Goal: Task Accomplishment & Management: Complete application form

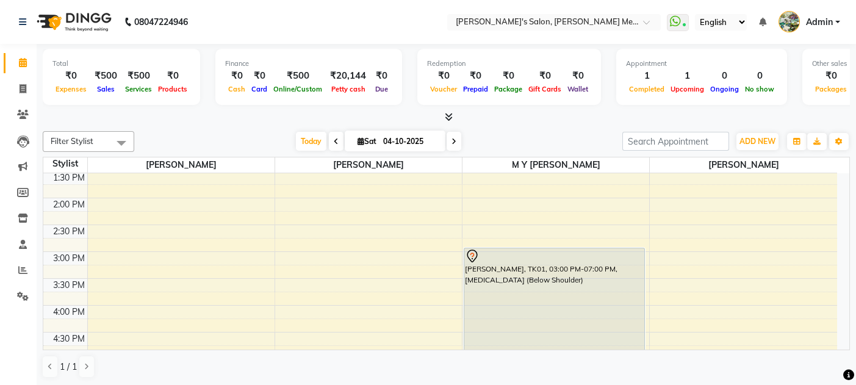
scroll to position [277, 0]
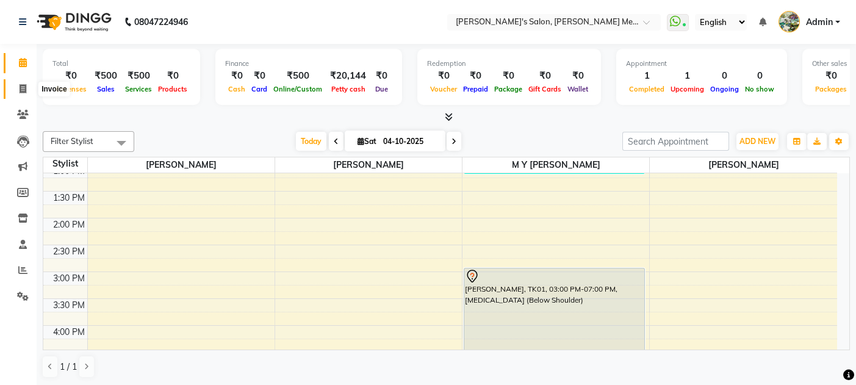
click at [24, 89] on icon at bounding box center [23, 88] width 7 height 9
select select "service"
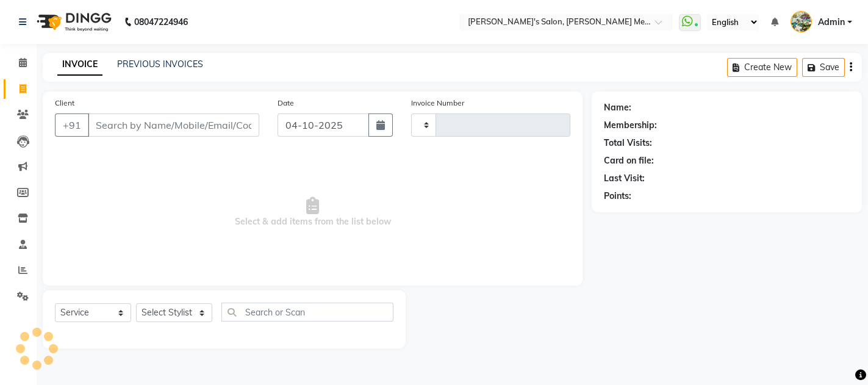
type input "0687"
select select "582"
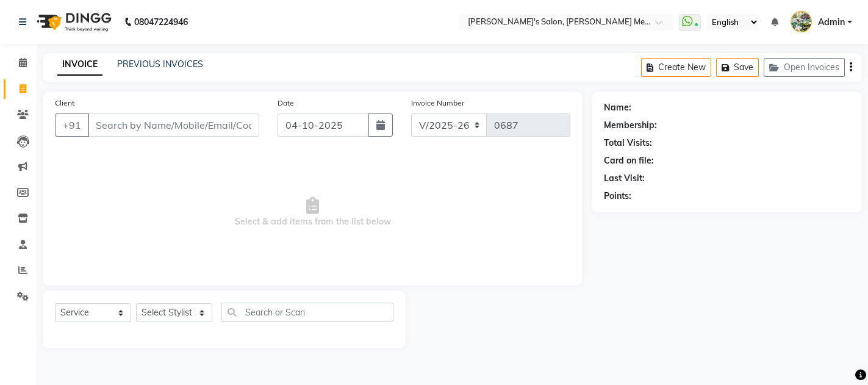
click at [100, 121] on input "Client" at bounding box center [173, 124] width 171 height 23
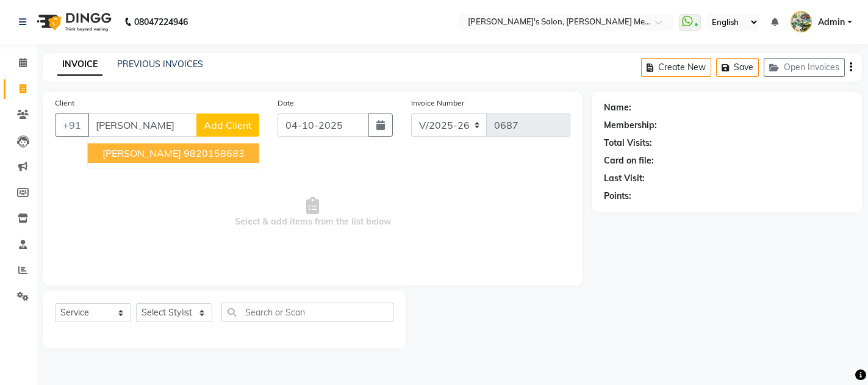
click at [141, 152] on span "[PERSON_NAME]" at bounding box center [141, 153] width 79 height 12
type input "9820158683"
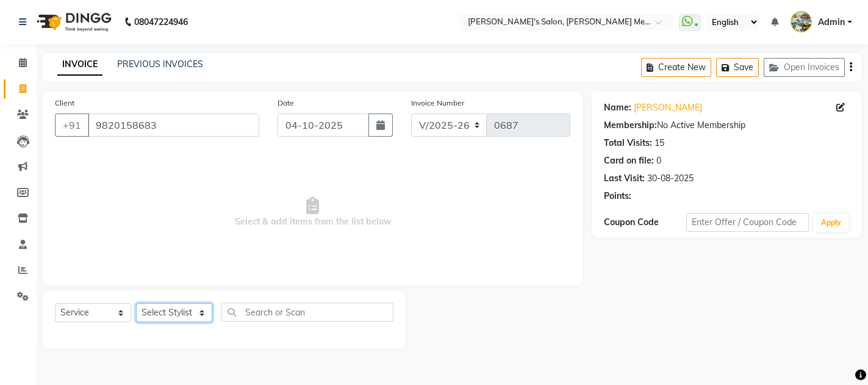
click at [171, 308] on select "Select Stylist [PERSON_NAME] m y [PERSON_NAME] [PERSON_NAME] [PERSON_NAME]" at bounding box center [174, 312] width 76 height 19
select select "7819"
click at [136, 303] on select "Select Stylist [PERSON_NAME] m y [PERSON_NAME] [PERSON_NAME] [PERSON_NAME]" at bounding box center [174, 312] width 76 height 19
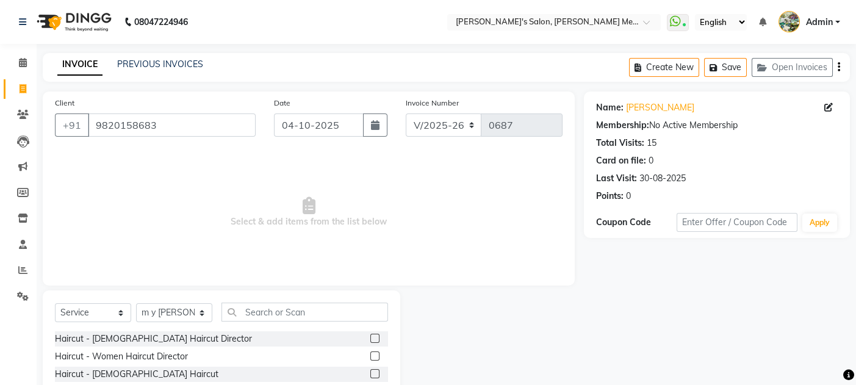
click at [370, 337] on label at bounding box center [374, 338] width 9 height 9
click at [370, 337] on input "checkbox" at bounding box center [374, 339] width 8 height 8
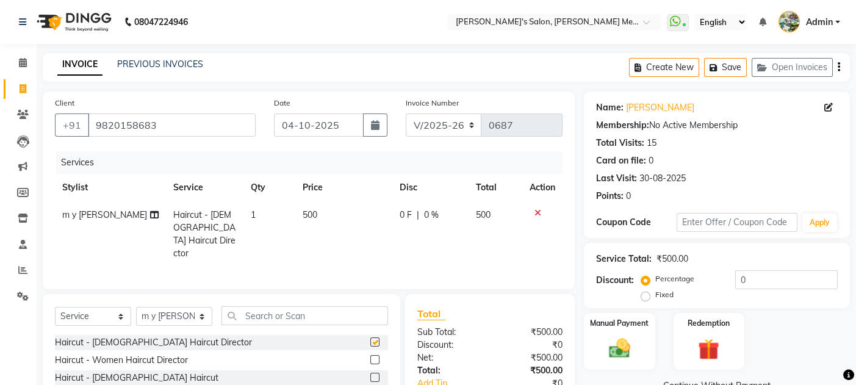
checkbox input "false"
click at [262, 310] on input "text" at bounding box center [304, 315] width 166 height 19
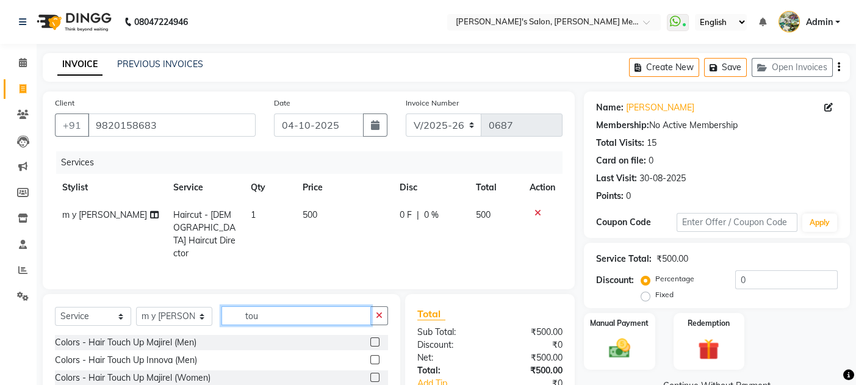
type input "tou"
click at [373, 339] on label at bounding box center [374, 341] width 9 height 9
click at [373, 339] on input "checkbox" at bounding box center [374, 342] width 8 height 8
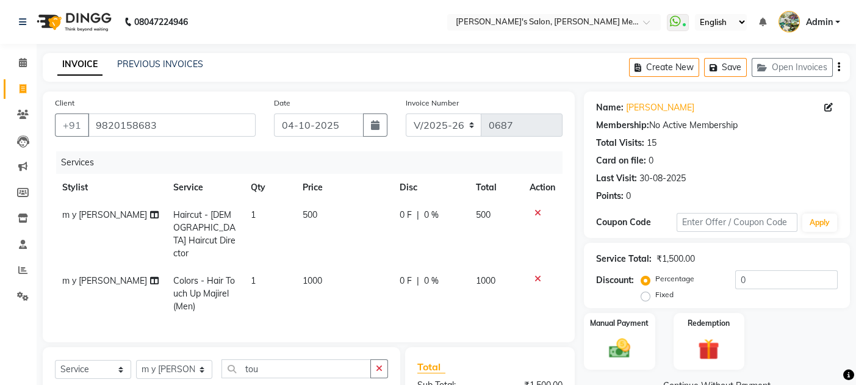
checkbox input "false"
click at [307, 275] on span "1000" at bounding box center [312, 280] width 20 height 11
select select "7819"
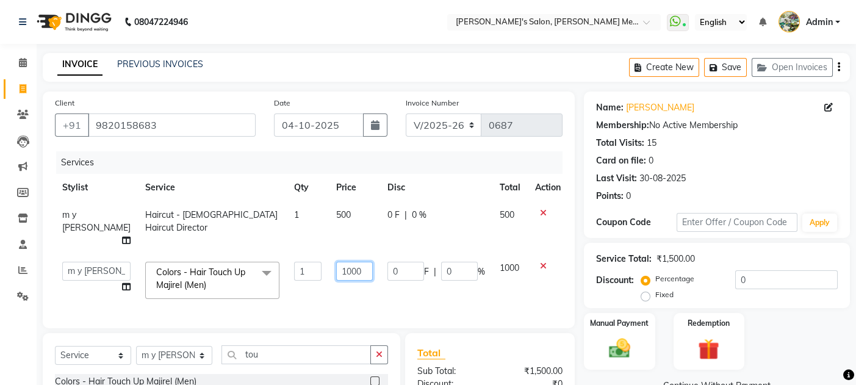
click at [336, 262] on input "1000" at bounding box center [354, 271] width 37 height 19
type input "1200"
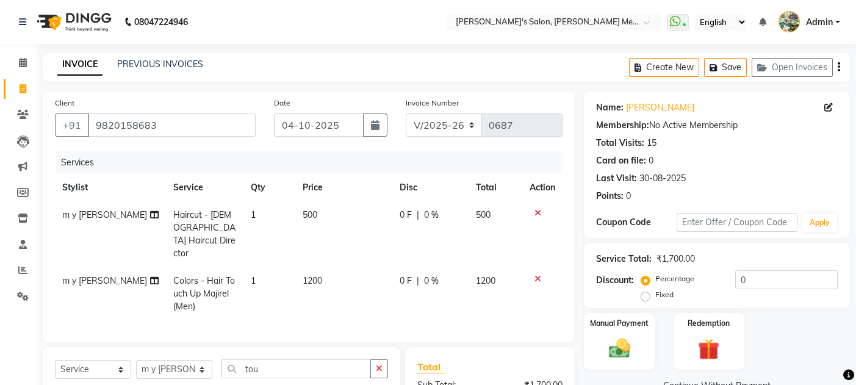
click at [408, 291] on td "0 F | 0 %" at bounding box center [430, 293] width 76 height 53
select select "7819"
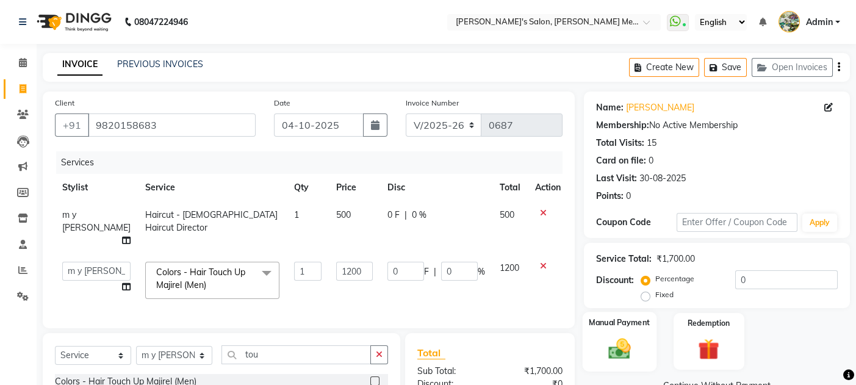
click at [637, 347] on div "Manual Payment" at bounding box center [619, 342] width 74 height 60
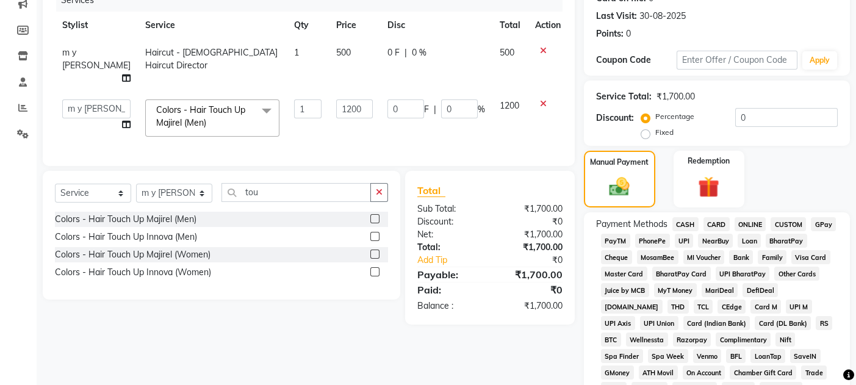
scroll to position [195, 0]
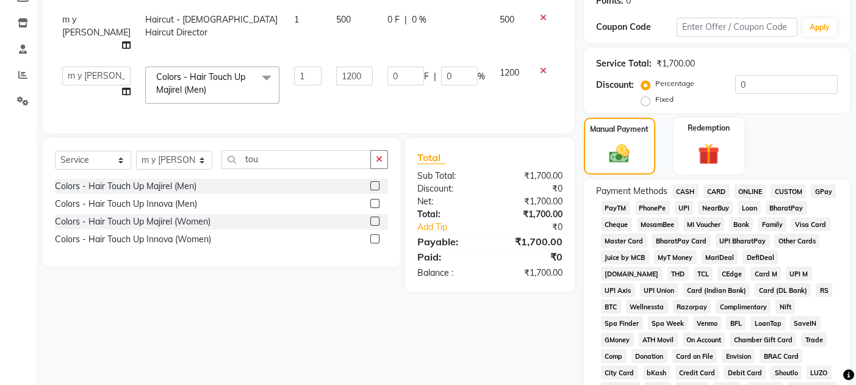
click at [823, 188] on span "GPay" at bounding box center [822, 191] width 25 height 14
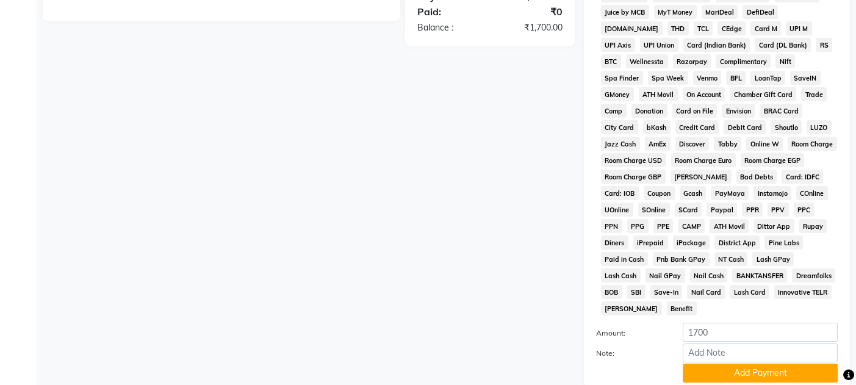
scroll to position [455, 0]
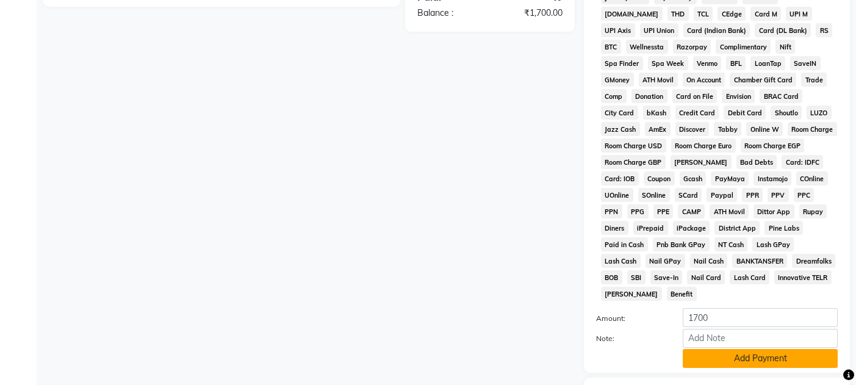
click at [765, 349] on button "Add Payment" at bounding box center [759, 358] width 155 height 19
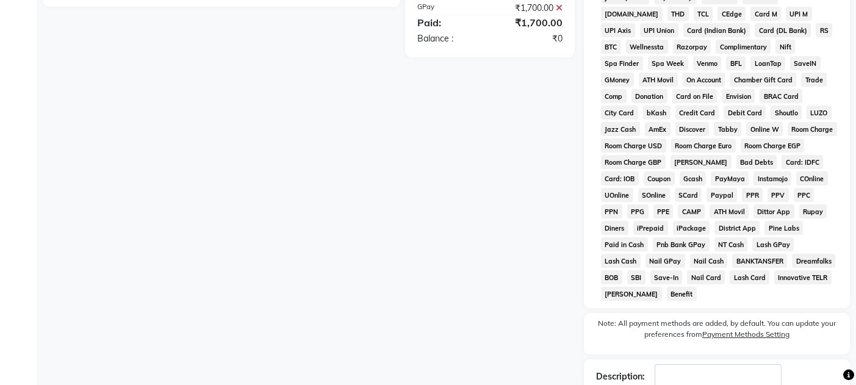
scroll to position [523, 0]
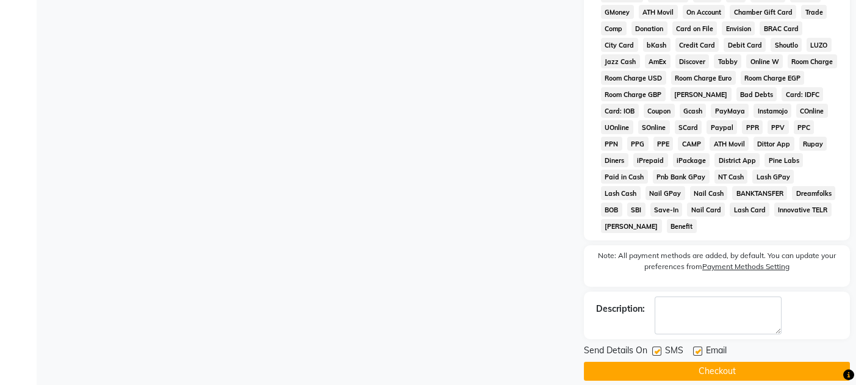
click at [695, 346] on label at bounding box center [697, 350] width 9 height 9
click at [695, 348] on input "checkbox" at bounding box center [697, 352] width 8 height 8
checkbox input "false"
click at [653, 346] on label at bounding box center [656, 350] width 9 height 9
click at [653, 348] on input "checkbox" at bounding box center [656, 352] width 8 height 8
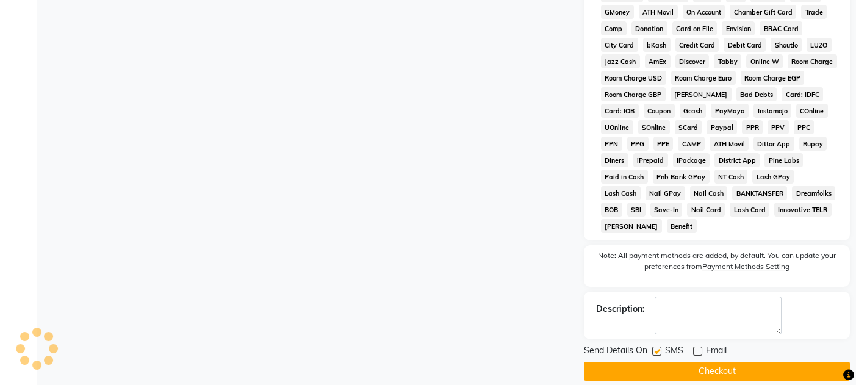
checkbox input "false"
click at [660, 362] on button "Checkout" at bounding box center [717, 371] width 266 height 19
click at [651, 362] on button "Checkout" at bounding box center [717, 371] width 266 height 19
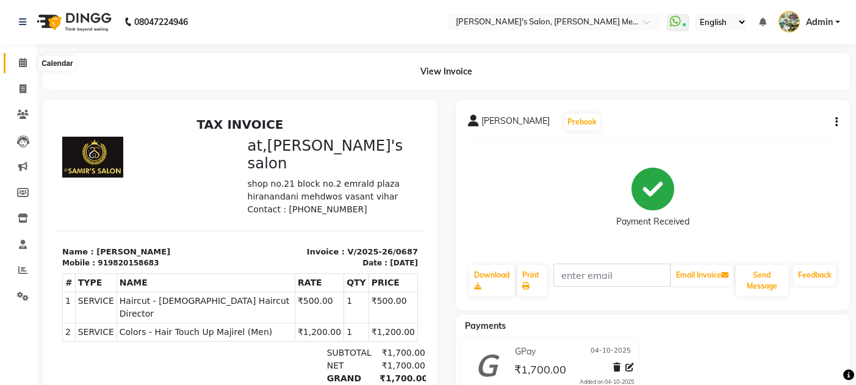
click at [21, 63] on icon at bounding box center [23, 62] width 8 height 9
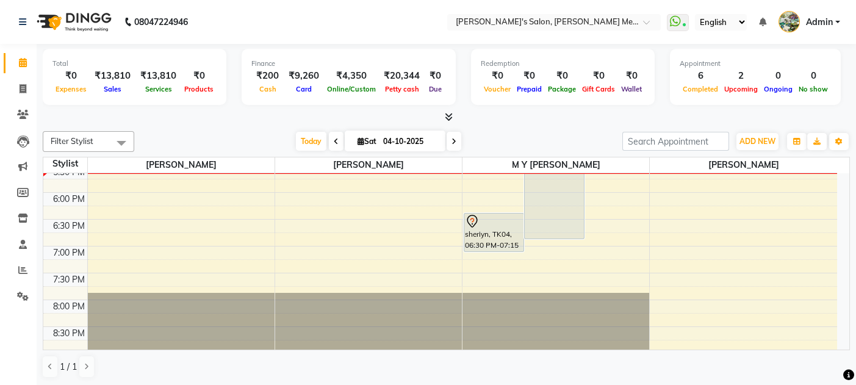
scroll to position [517, 0]
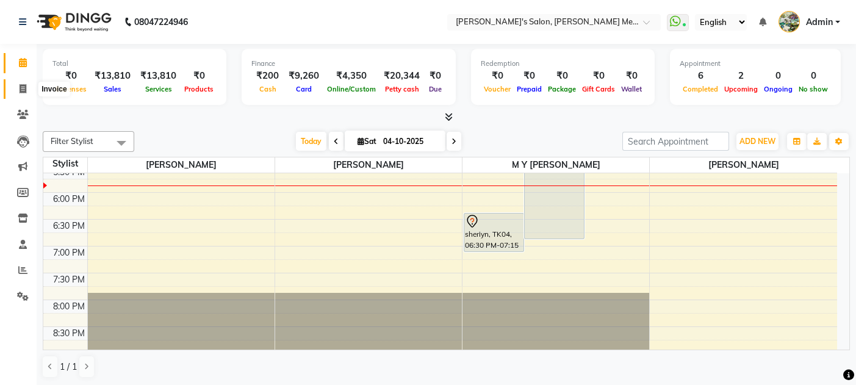
click at [20, 91] on icon at bounding box center [23, 88] width 7 height 9
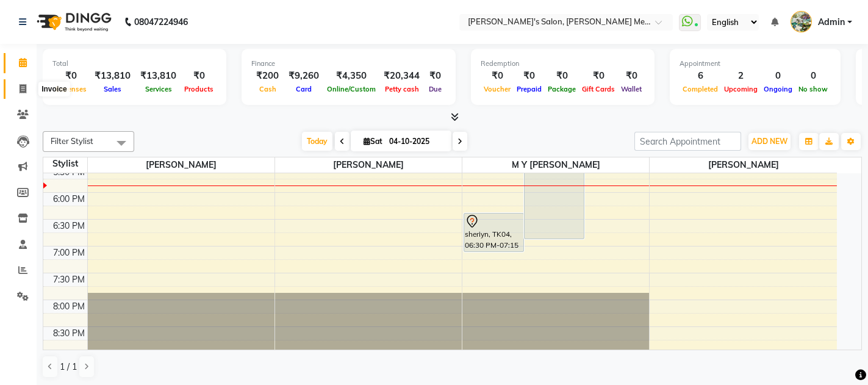
select select "582"
select select "service"
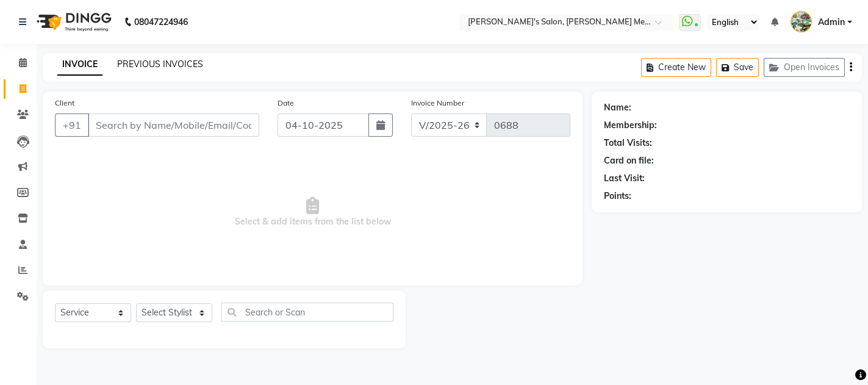
click at [138, 58] on div "PREVIOUS INVOICES" at bounding box center [160, 64] width 86 height 13
click at [136, 64] on link "PREVIOUS INVOICES" at bounding box center [160, 64] width 86 height 11
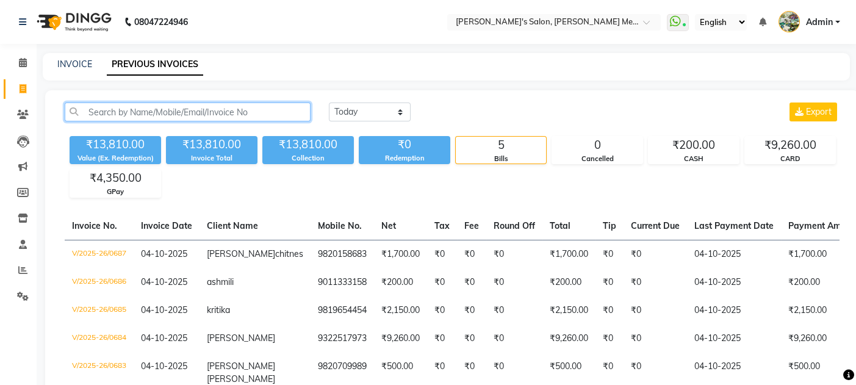
click at [100, 114] on input "text" at bounding box center [188, 111] width 246 height 19
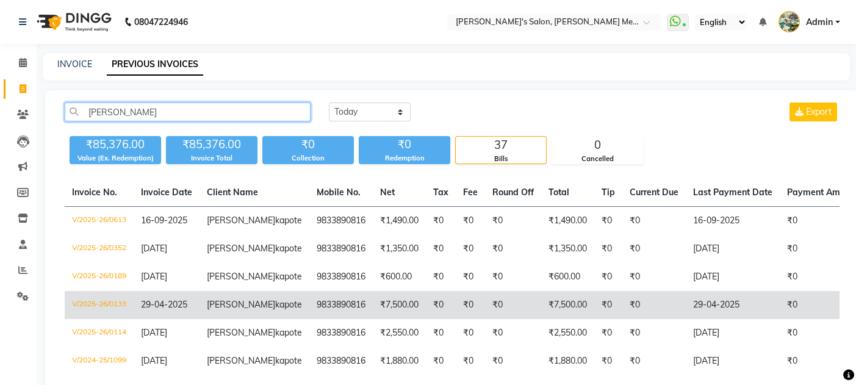
type input "[PERSON_NAME]"
click at [275, 310] on span "kapote" at bounding box center [288, 304] width 27 height 11
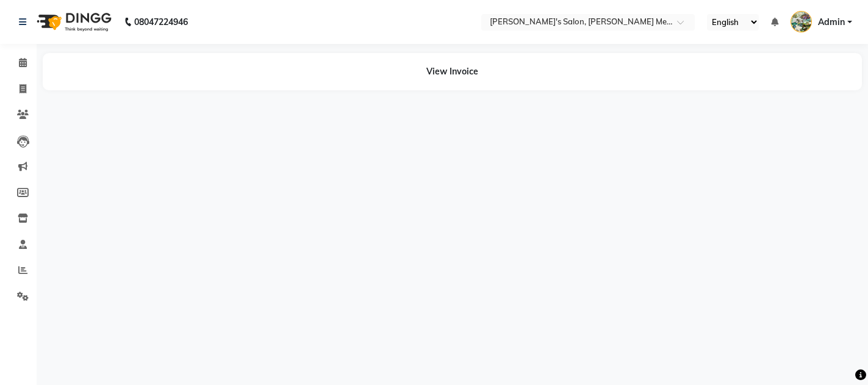
select select "en"
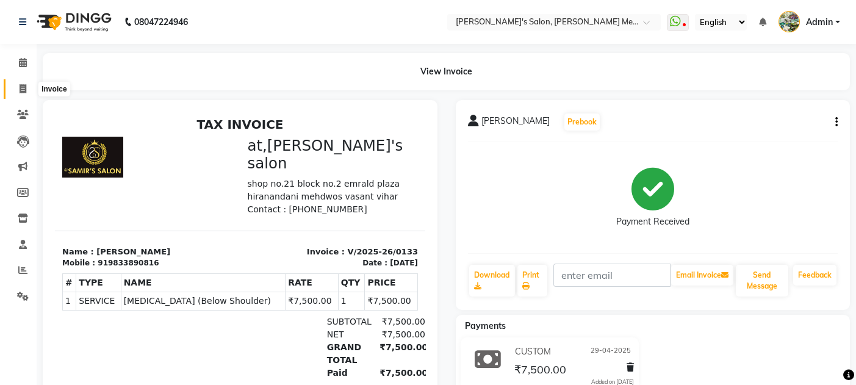
click at [20, 88] on icon at bounding box center [23, 88] width 7 height 9
select select "service"
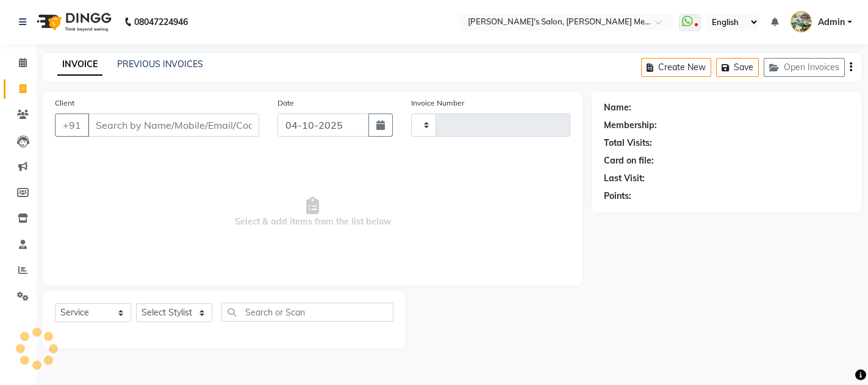
type input "0688"
select select "582"
click at [165, 318] on select "Select Stylist" at bounding box center [174, 312] width 76 height 19
click at [169, 312] on select "Select Stylist" at bounding box center [174, 312] width 76 height 19
click at [169, 312] on select "Select Stylist [PERSON_NAME] m y [PERSON_NAME] [PERSON_NAME] [PERSON_NAME]" at bounding box center [174, 312] width 76 height 19
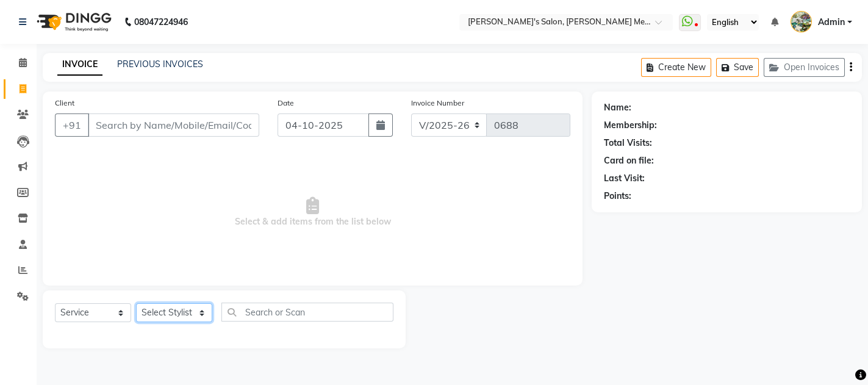
select select "7819"
click at [136, 303] on select "Select Stylist [PERSON_NAME] m y [PERSON_NAME] [PERSON_NAME] [PERSON_NAME]" at bounding box center [174, 312] width 76 height 19
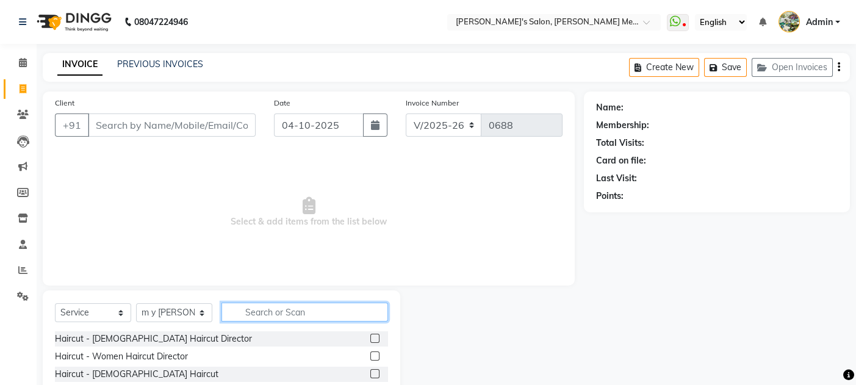
click at [273, 313] on input "text" at bounding box center [304, 311] width 166 height 19
type input "botox"
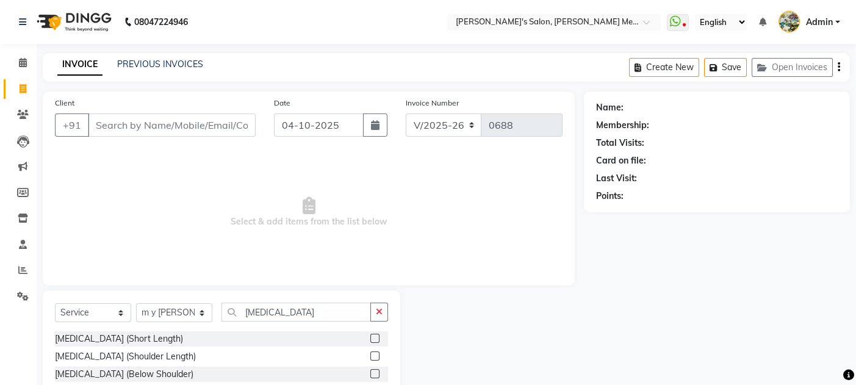
click at [370, 357] on label at bounding box center [374, 355] width 9 height 9
click at [370, 357] on input "checkbox" at bounding box center [374, 356] width 8 height 8
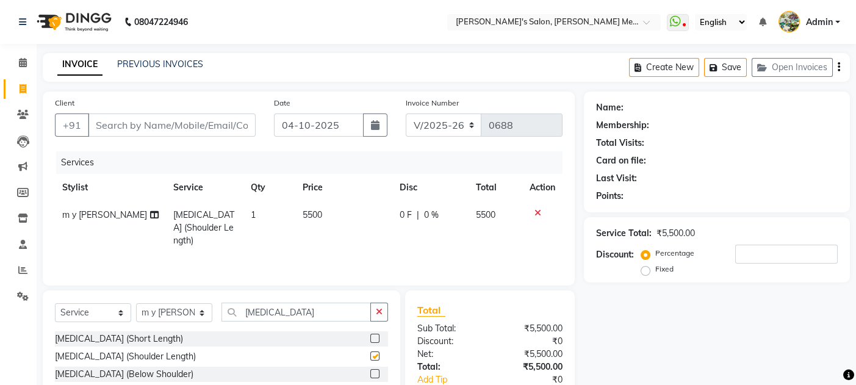
checkbox input "false"
click at [304, 213] on span "5500" at bounding box center [312, 214] width 20 height 11
select select "7819"
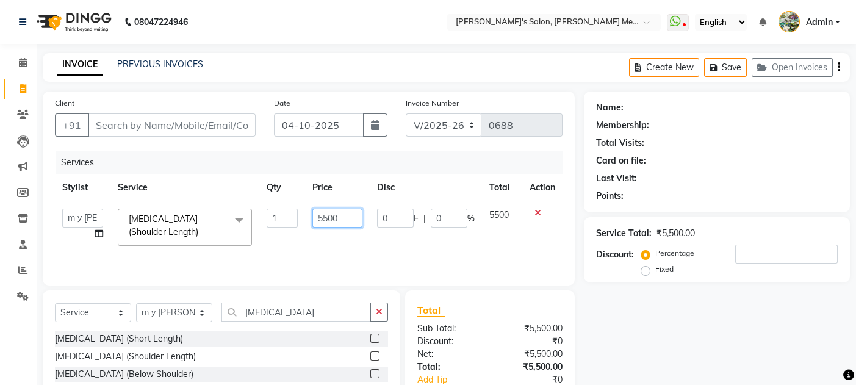
click at [322, 217] on input "5500" at bounding box center [337, 218] width 50 height 19
type input "7500"
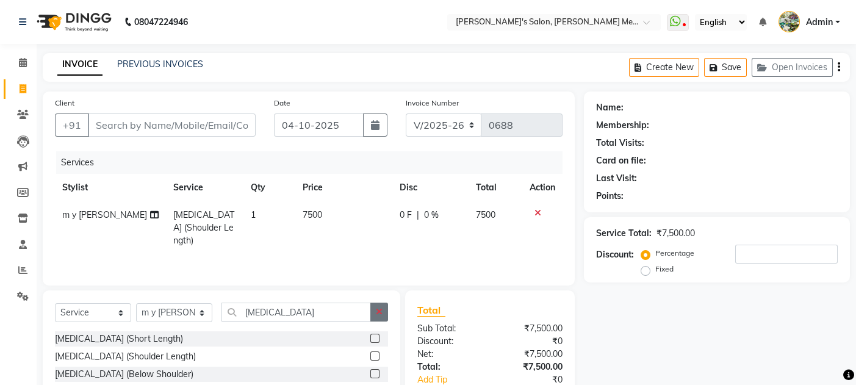
click at [379, 308] on icon "button" at bounding box center [379, 311] width 7 height 9
click at [370, 352] on label at bounding box center [374, 355] width 9 height 9
click at [370, 352] on input "checkbox" at bounding box center [374, 356] width 8 height 8
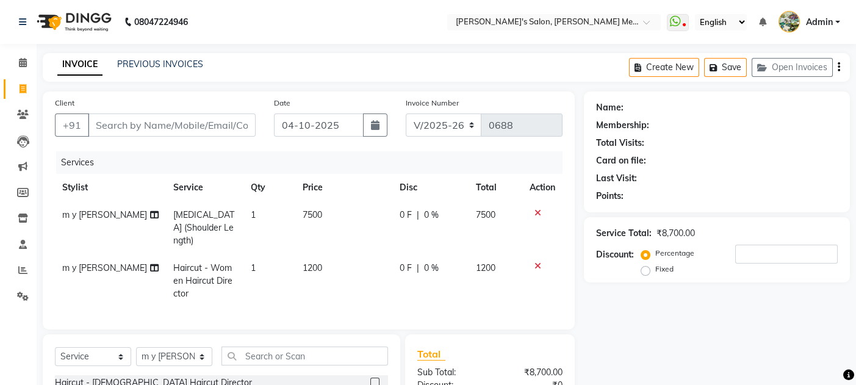
checkbox input "false"
click at [111, 118] on input "Client" at bounding box center [172, 124] width 168 height 23
type input "d"
type input "0"
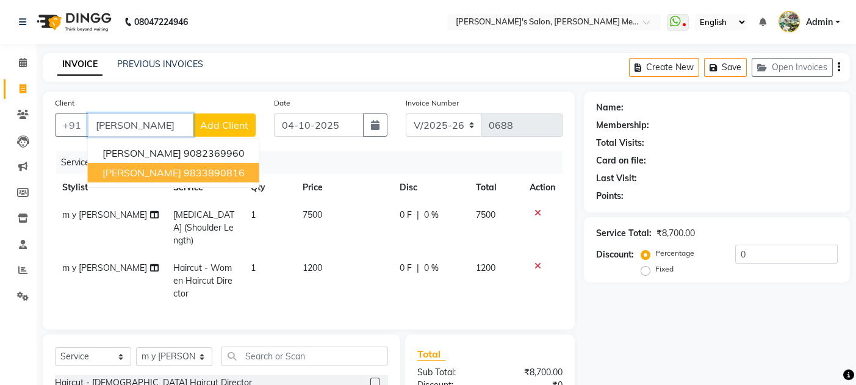
click at [135, 164] on button "dipali kapote 9833890816" at bounding box center [173, 173] width 171 height 20
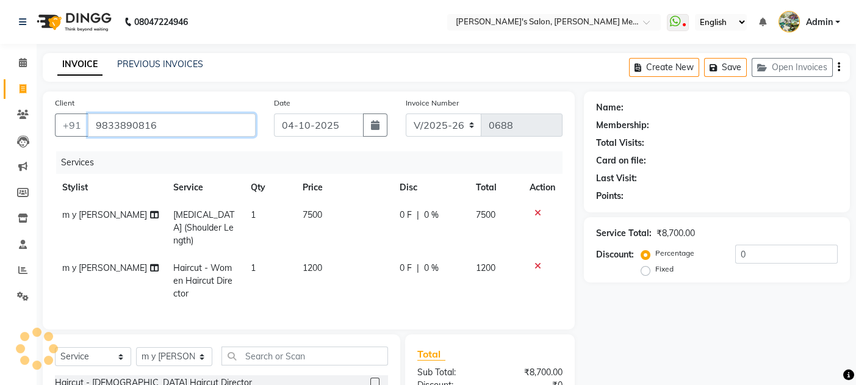
type input "9833890816"
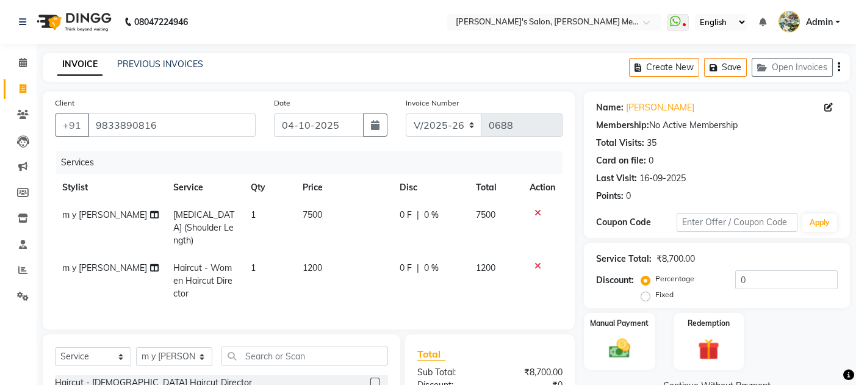
click at [822, 359] on div "Manual Payment Redemption" at bounding box center [716, 341] width 284 height 57
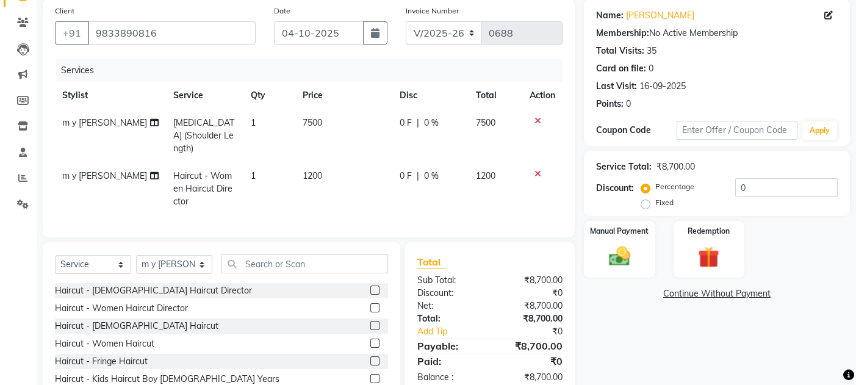
scroll to position [98, 0]
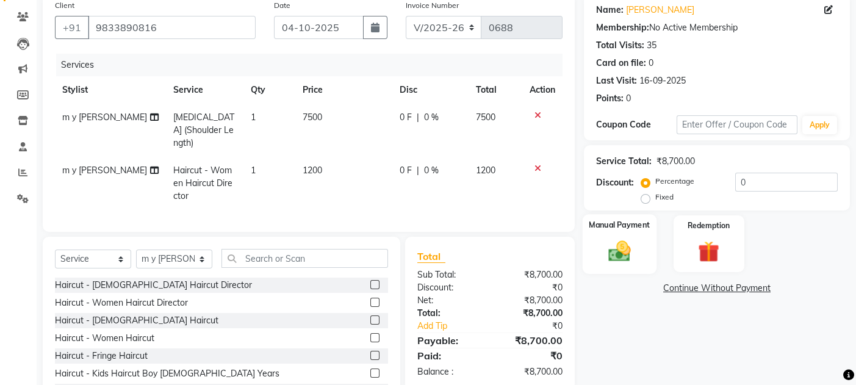
click at [635, 249] on img at bounding box center [619, 251] width 37 height 26
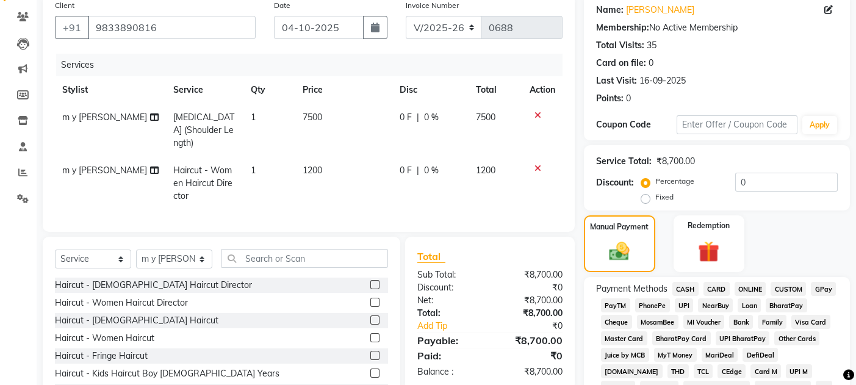
click at [685, 288] on span "CASH" at bounding box center [685, 289] width 26 height 14
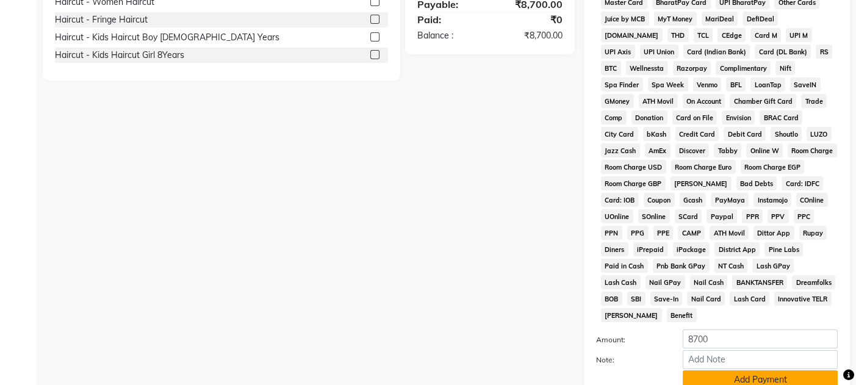
click at [791, 370] on button "Add Payment" at bounding box center [759, 379] width 155 height 19
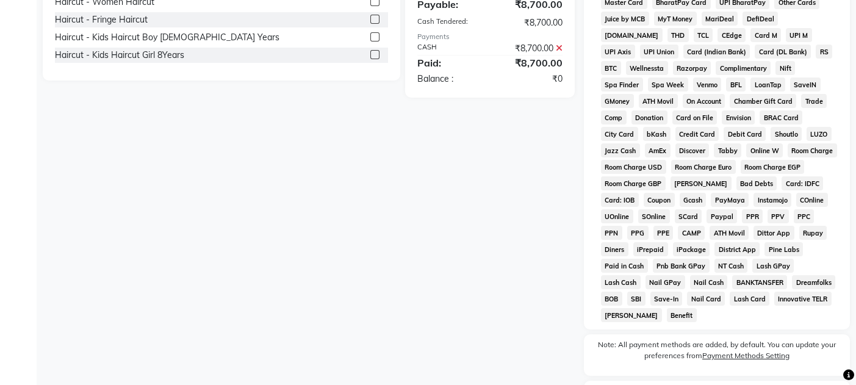
click at [855, 364] on div "Name: Dipali Kapote Membership: No Active Membership Total Visits: 35 Card on f…" at bounding box center [721, 64] width 275 height 812
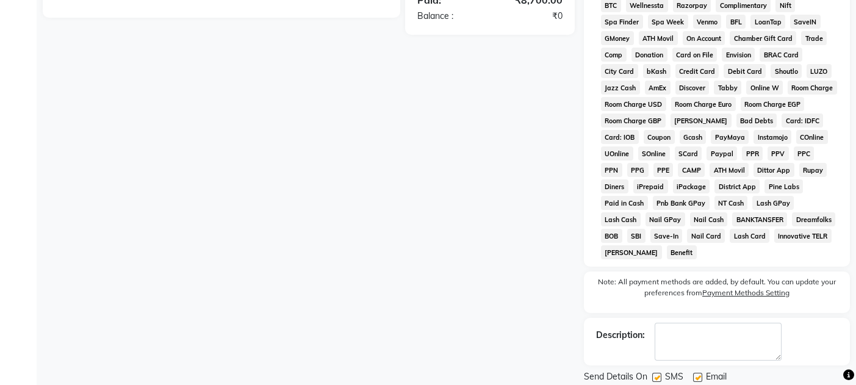
scroll to position [523, 0]
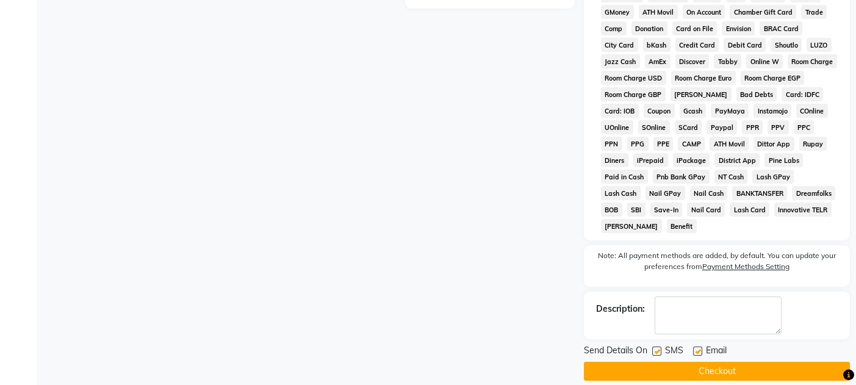
click at [693, 346] on label at bounding box center [697, 350] width 9 height 9
click at [693, 348] on input "checkbox" at bounding box center [697, 352] width 8 height 8
checkbox input "false"
click at [651, 344] on div "Send Details On SMS Email" at bounding box center [717, 351] width 266 height 15
click at [657, 346] on label at bounding box center [656, 350] width 9 height 9
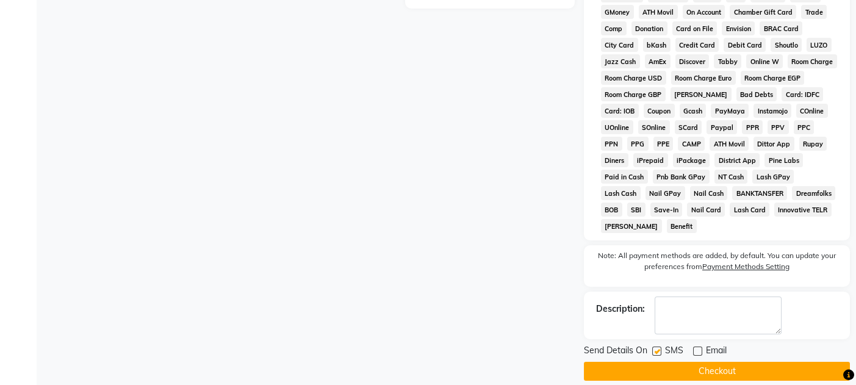
click at [657, 348] on input "checkbox" at bounding box center [656, 352] width 8 height 8
checkbox input "false"
click at [659, 362] on button "Checkout" at bounding box center [717, 371] width 266 height 19
